Goal: Task Accomplishment & Management: Complete application form

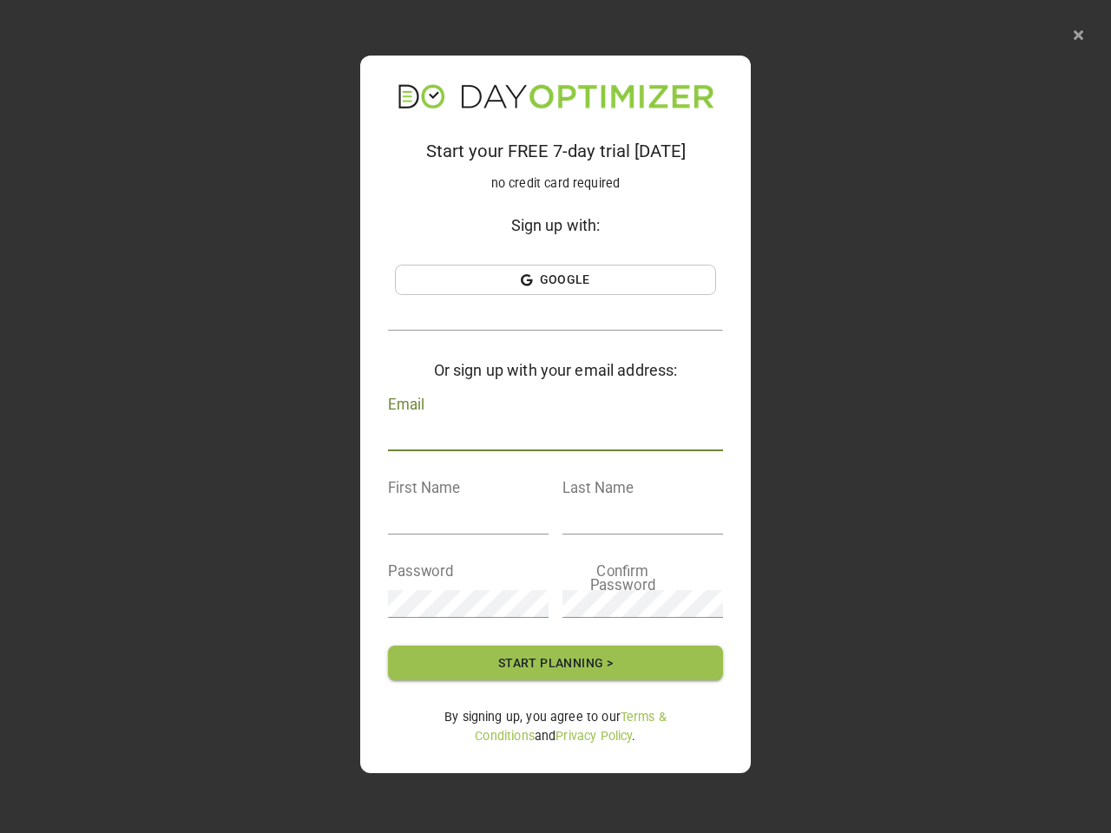
click at [555, 417] on div "Email" at bounding box center [555, 424] width 335 height 56
click at [1078, 35] on icon "button" at bounding box center [1079, 35] width 10 height 14
click at [555, 279] on span "Google" at bounding box center [555, 280] width 312 height 22
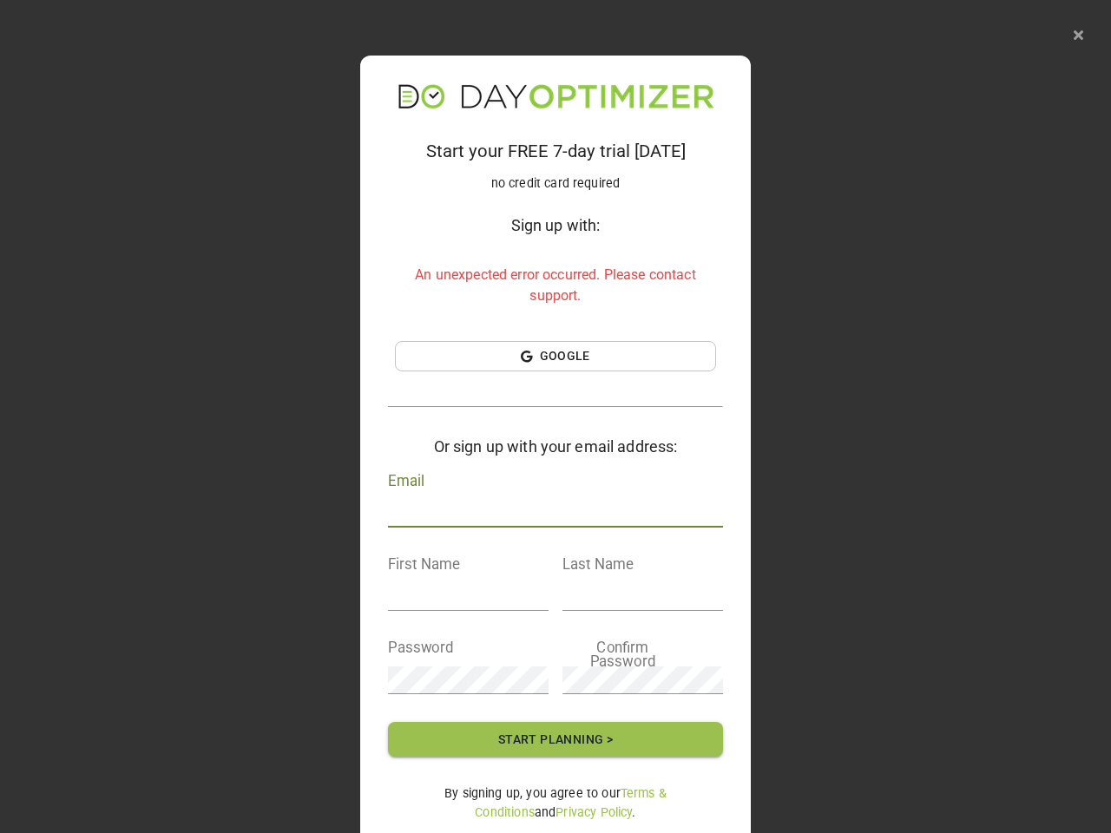
click at [555, 437] on h4 "Or sign up with your email address:" at bounding box center [555, 446] width 335 height 23
click at [468, 521] on input "text" at bounding box center [555, 514] width 335 height 28
click at [642, 521] on input "text" at bounding box center [555, 514] width 335 height 28
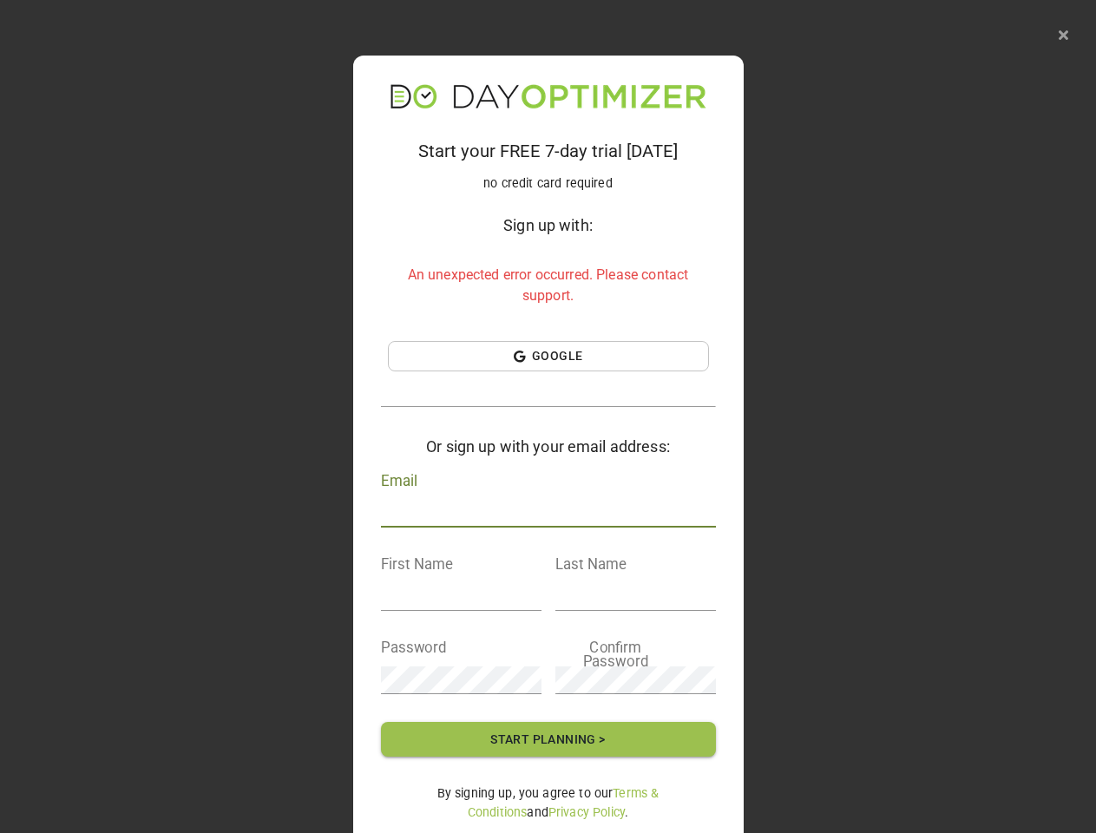
click at [468, 604] on input "text" at bounding box center [461, 597] width 161 height 28
click at [642, 604] on input "text" at bounding box center [635, 597] width 161 height 28
